Goal: Information Seeking & Learning: Learn about a topic

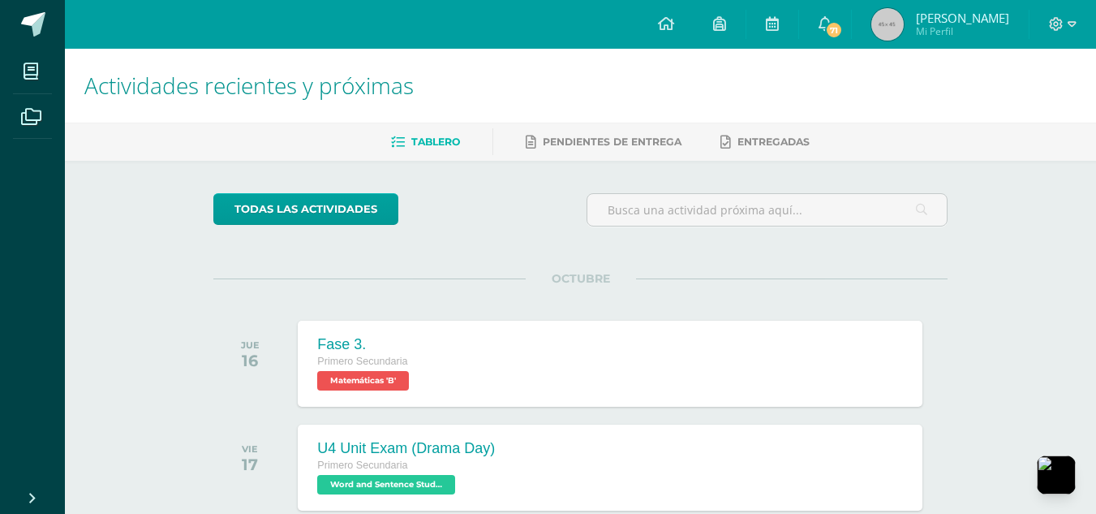
drag, startPoint x: 268, startPoint y: 57, endPoint x: 282, endPoint y: 153, distance: 96.9
click at [282, 153] on body "Hola Arianne Ximena, bienvenido a Edoo! Mis cursos Archivos Cerrar panel Cienci…" at bounding box center [548, 353] width 1096 height 707
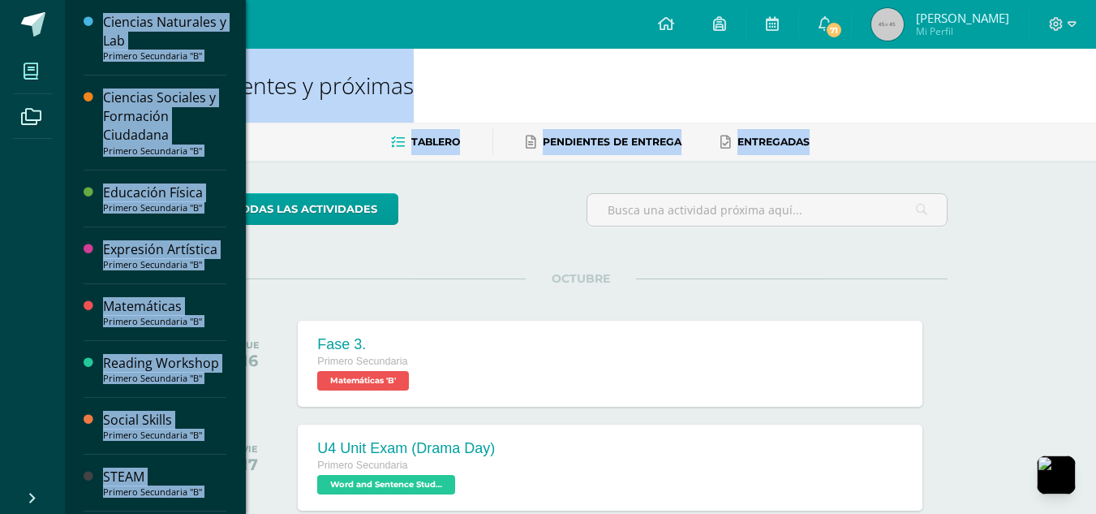
drag, startPoint x: 298, startPoint y: 169, endPoint x: 33, endPoint y: 65, distance: 284.2
click at [33, 65] on body "Hola Arianne Ximena, bienvenido a Edoo! Mis cursos Archivos Cerrar panel Cienci…" at bounding box center [548, 353] width 1096 height 707
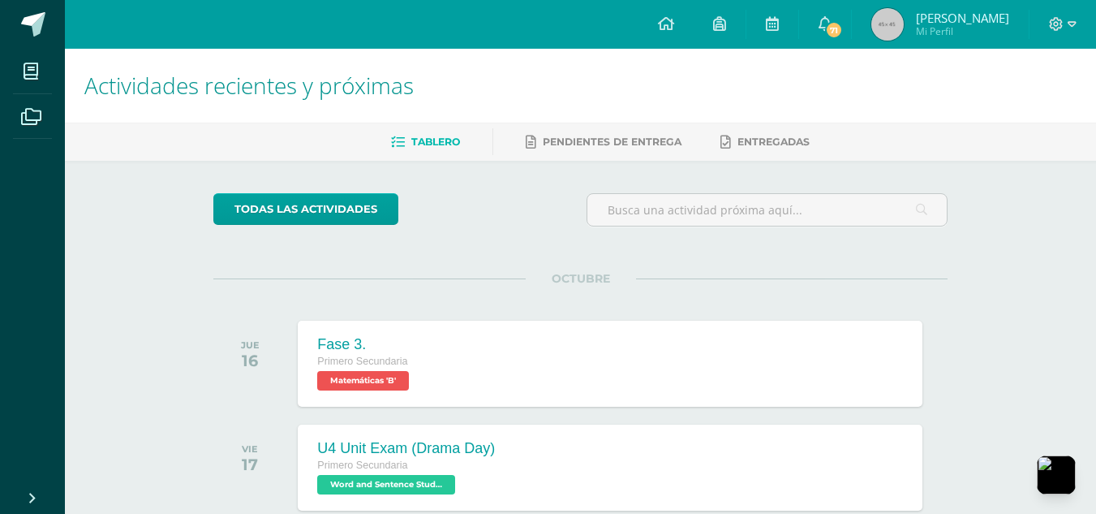
click at [515, 310] on div "OCTUBRE JUE 16 Fase 3. Primero Secundaria Matemáticas 'B' Fase 3. Matemáticas C…" at bounding box center [580, 343] width 734 height 131
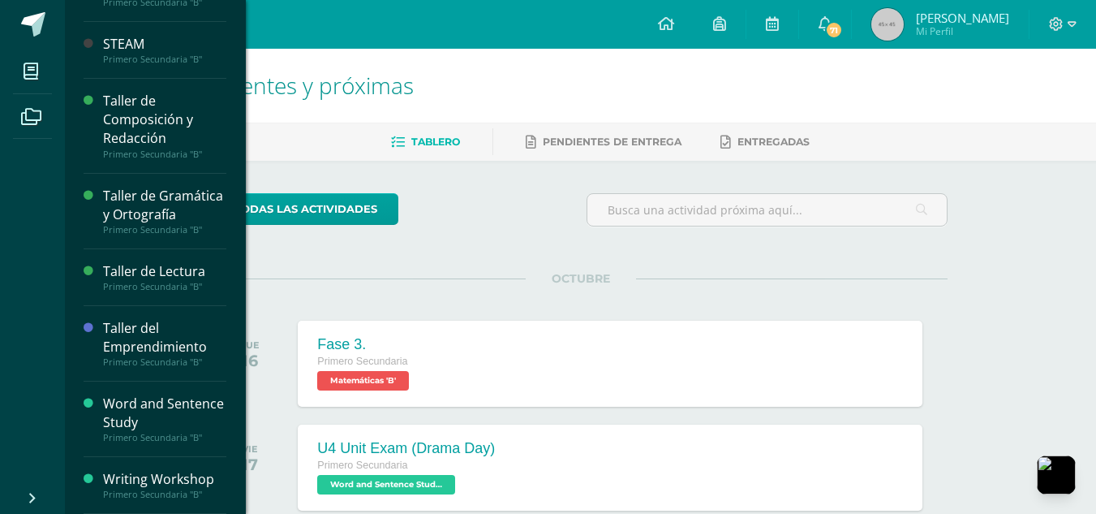
scroll to position [478, 0]
click at [208, 103] on div "Taller de Composición y Redacción" at bounding box center [164, 120] width 123 height 56
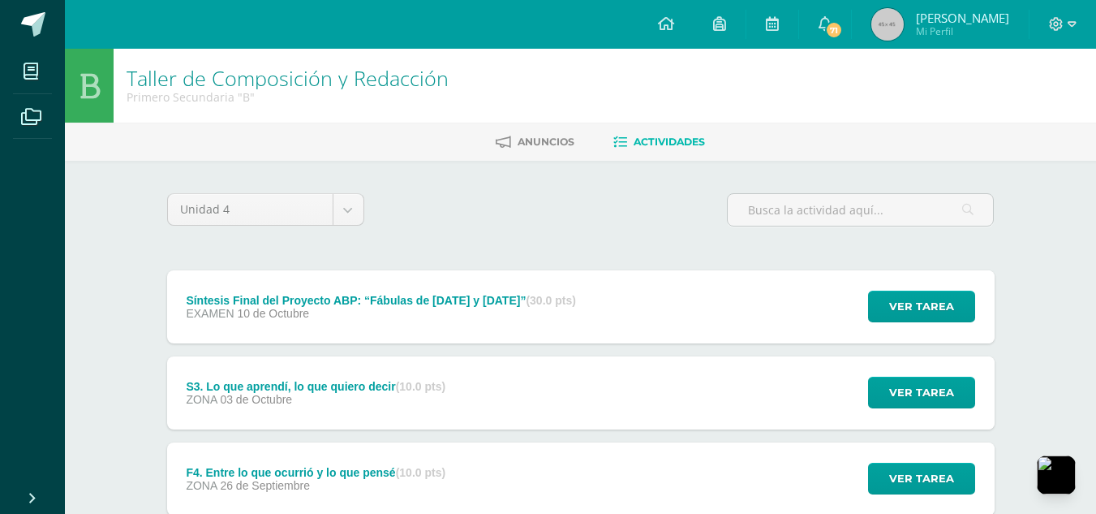
click at [738, 317] on div "Síntesis Final del Proyecto ABP: “Fábulas de [DATE] y [DATE]” (30.0 pts) EXAMEN…" at bounding box center [581, 306] width 828 height 73
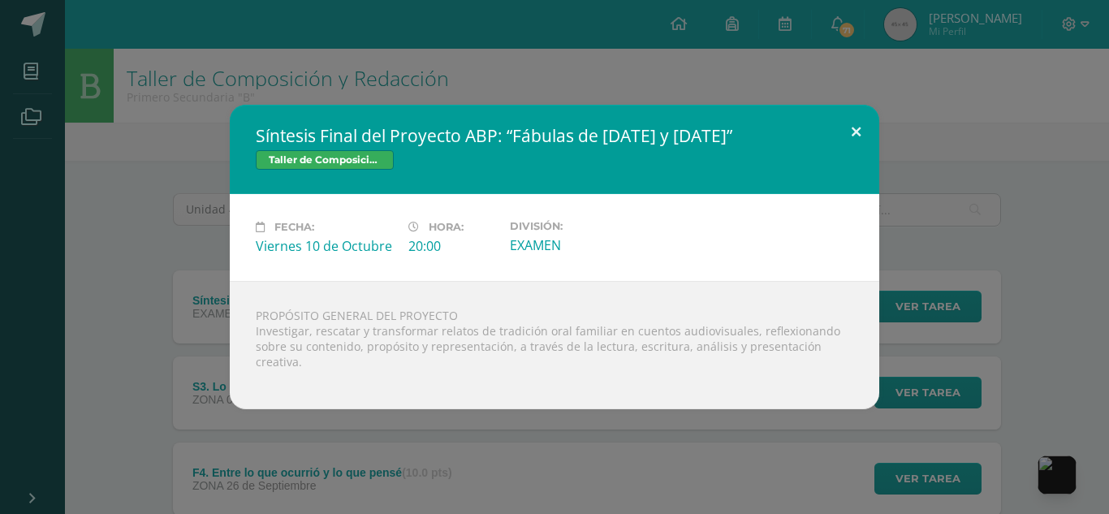
click at [851, 118] on button at bounding box center [856, 132] width 46 height 55
